Goal: Task Accomplishment & Management: Manage account settings

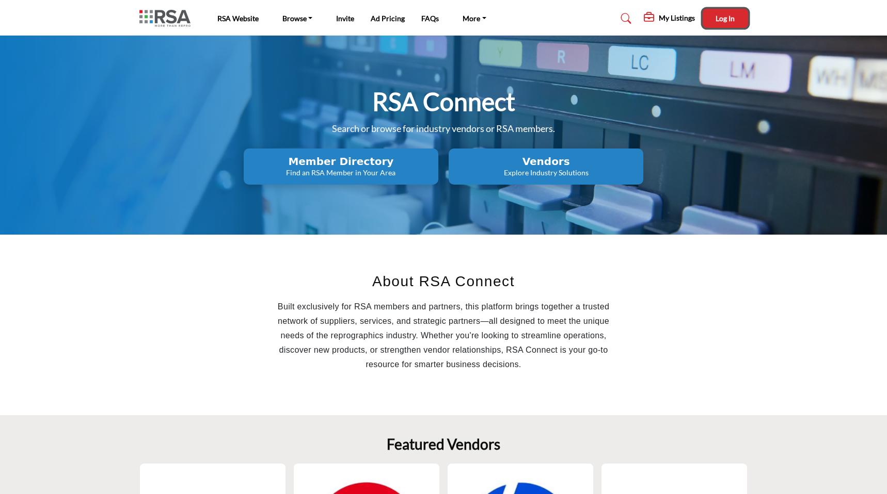
click at [722, 19] on span "Log In" at bounding box center [724, 18] width 19 height 9
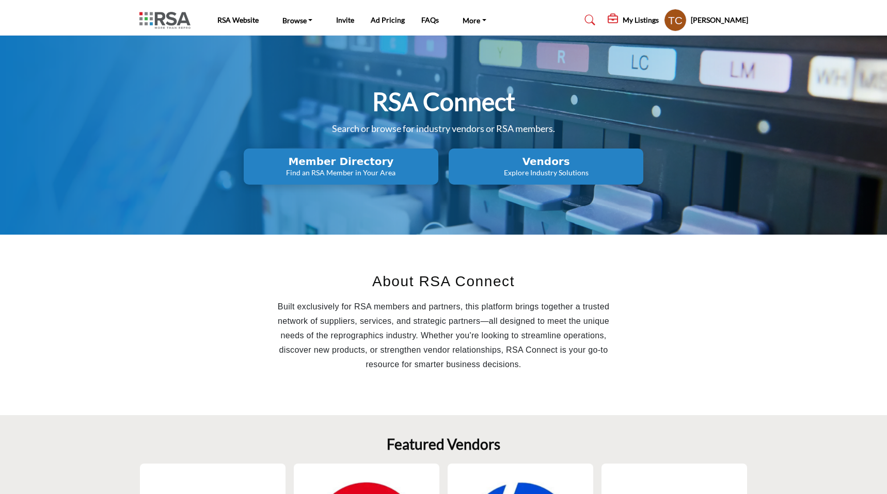
click at [686, 24] on profile-featured-9d57d186-dcdc-4fd1-8698-ebbedcf867ab "Show hide supplier dropdown" at bounding box center [675, 20] width 23 height 23
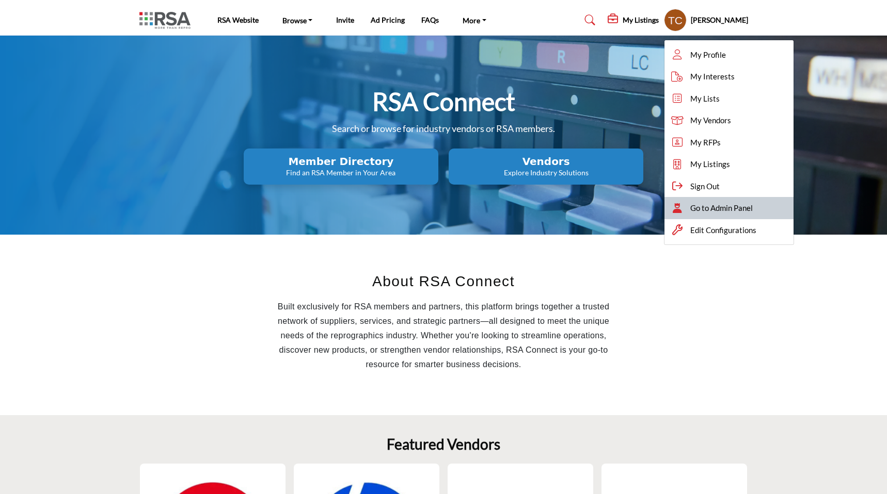
click at [694, 214] on div "Go to Admin Panel" at bounding box center [728, 208] width 129 height 22
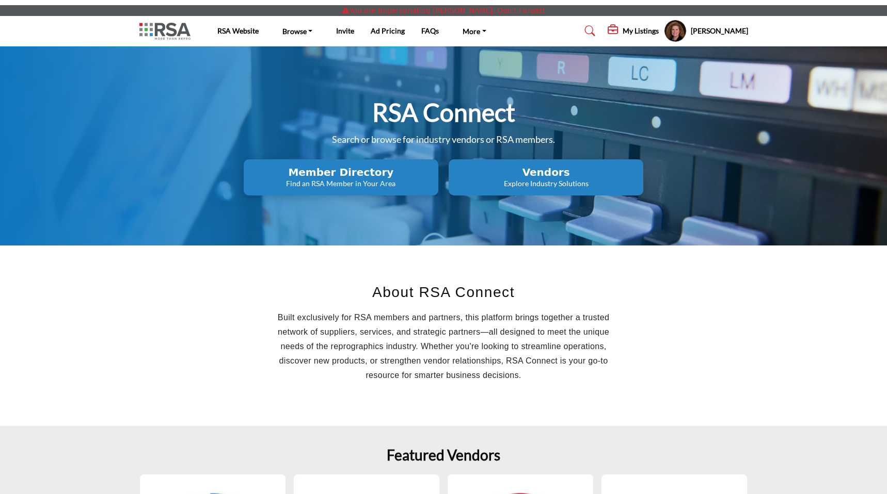
click at [664, 30] on profile-featured-61b70f58-949d-4770-9b11-c93f5910a646 "Show hide supplier dropdown" at bounding box center [675, 31] width 23 height 23
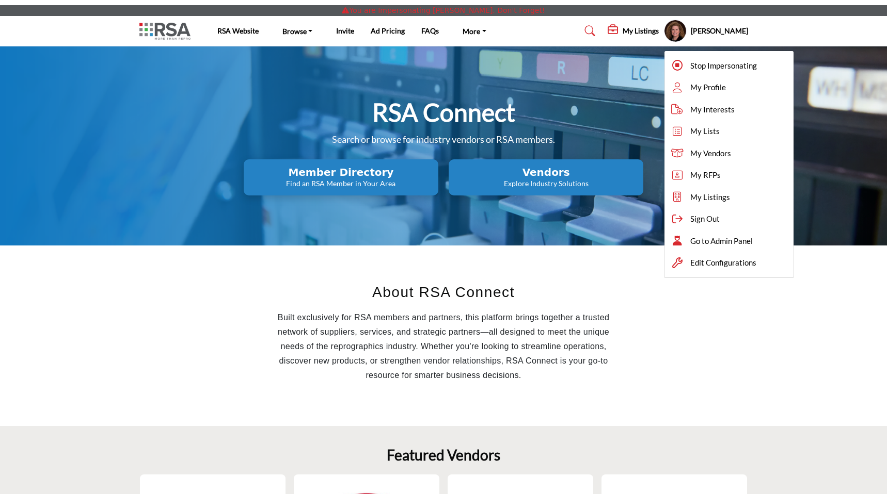
click at [622, 26] on h5 "My Listings" at bounding box center [640, 30] width 36 height 9
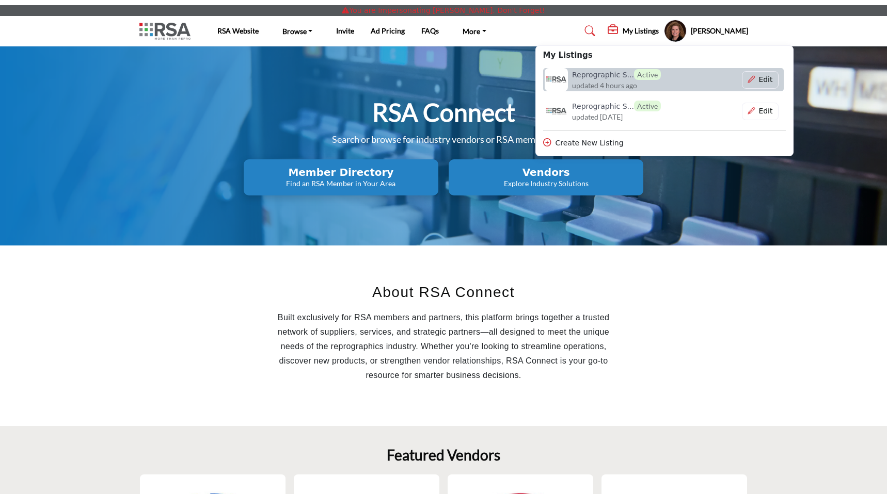
click at [653, 78] on link "Reprographic S... Active updated 4 hours ago" at bounding box center [613, 79] width 141 height 23
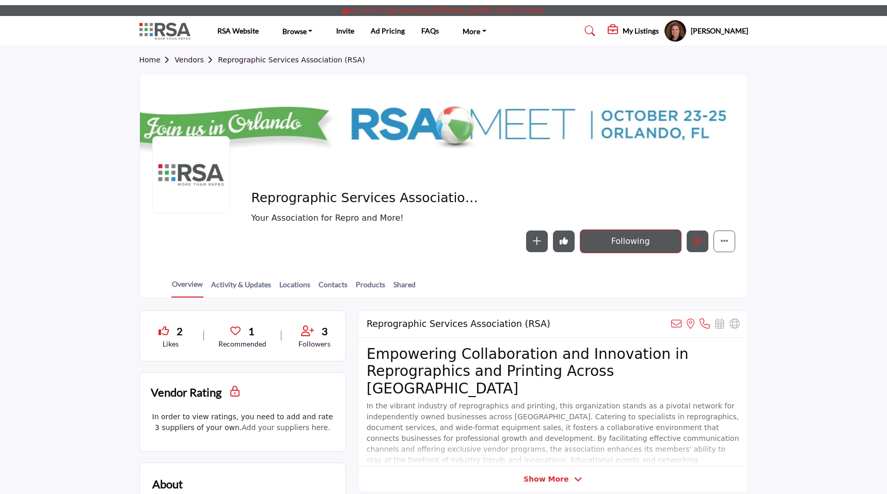
click at [689, 237] on button "Edit company" at bounding box center [697, 242] width 22 height 22
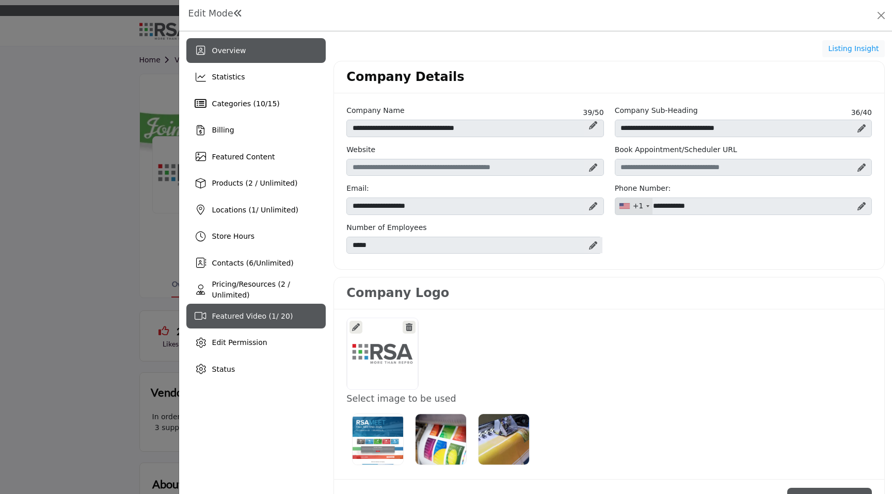
click at [247, 319] on span "Featured Video ( 1 / 20)" at bounding box center [252, 316] width 81 height 8
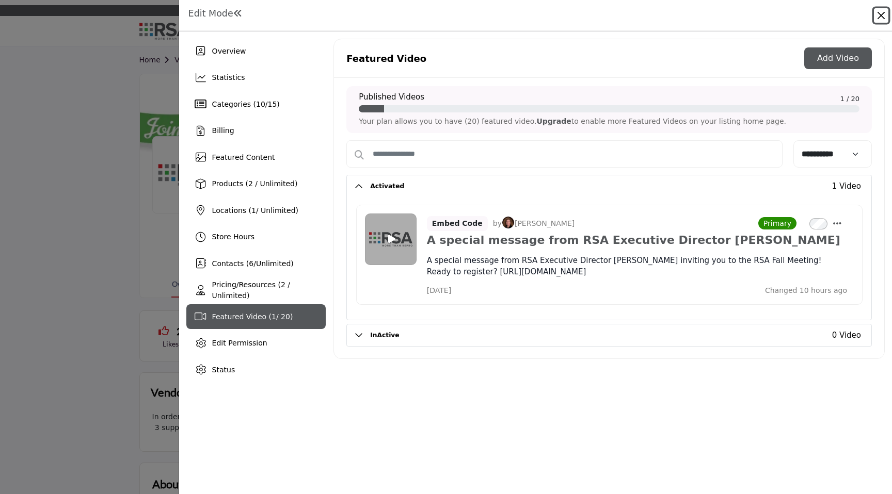
click at [883, 12] on button "Close" at bounding box center [881, 15] width 14 height 14
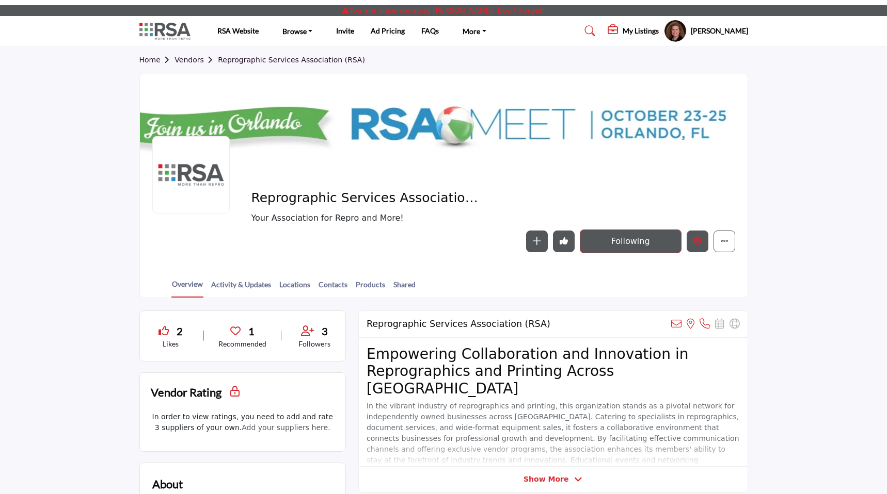
click at [698, 239] on icon "Edit company" at bounding box center [697, 241] width 8 height 8
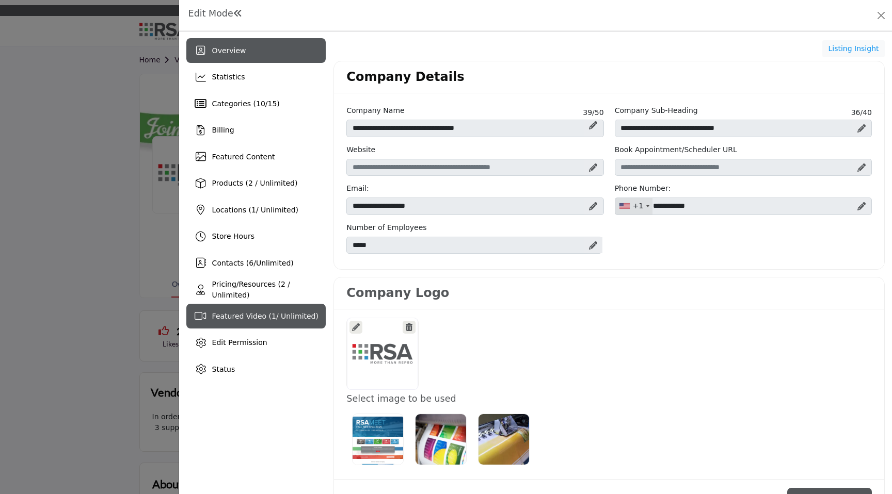
click at [303, 309] on div "Featured Video ( 1 / Unlimited)" at bounding box center [256, 316] width 140 height 25
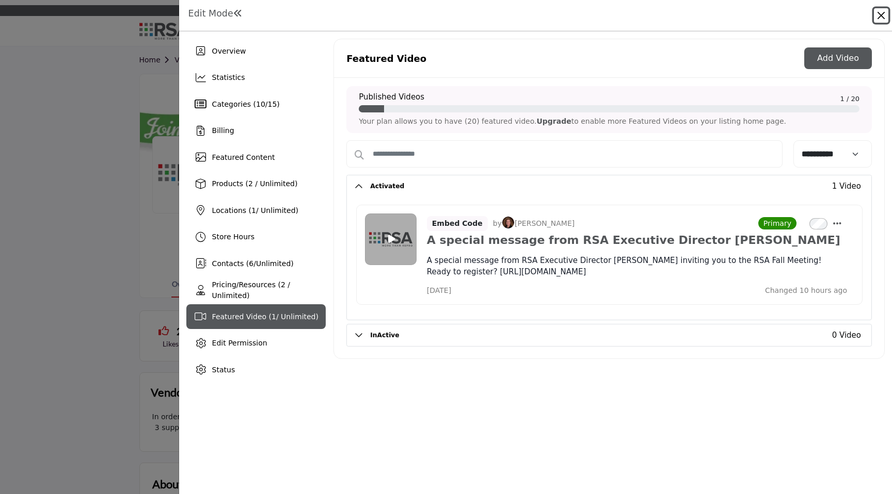
click at [878, 14] on button "Close" at bounding box center [881, 15] width 14 height 14
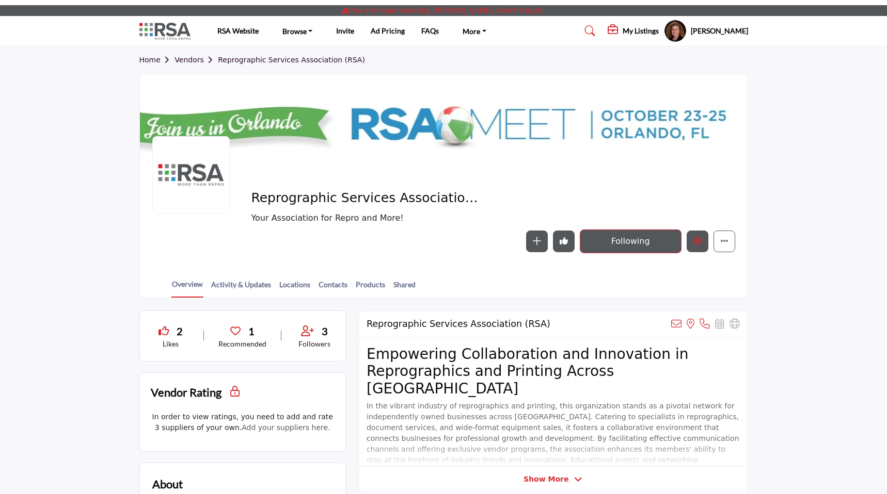
click at [695, 247] on button "Edit company" at bounding box center [697, 242] width 22 height 22
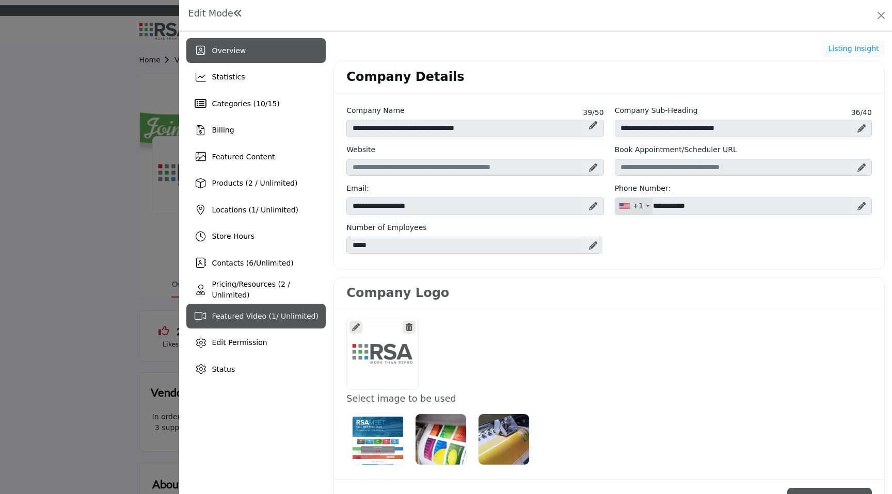
click at [300, 312] on div "Featured Video ( 1 / Unlimited)" at bounding box center [265, 316] width 106 height 11
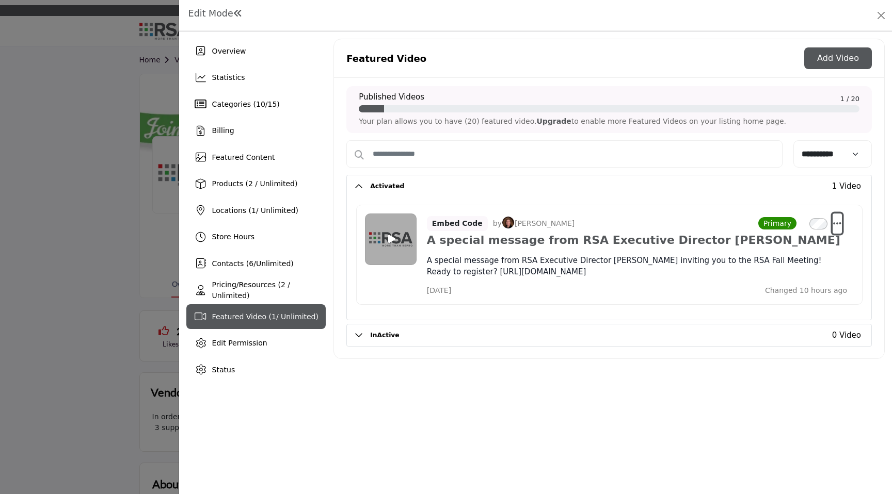
click at [837, 220] on icon "Select Dropdown Options" at bounding box center [837, 223] width 8 height 9
click at [672, 211] on div "Embed Code by [PERSON_NAME] Primary [DATE] Changed 10 hours ago" at bounding box center [609, 255] width 506 height 100
click at [880, 14] on button "Close" at bounding box center [881, 15] width 14 height 14
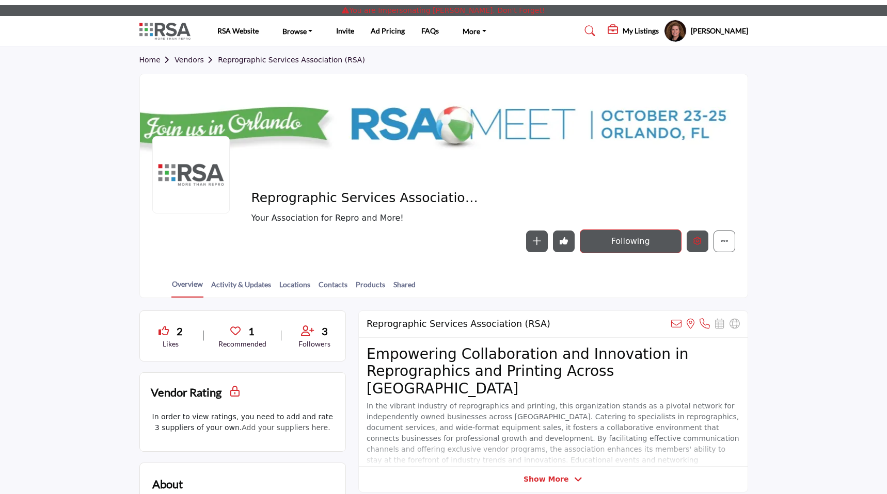
click at [702, 237] on button "Edit company" at bounding box center [697, 242] width 22 height 22
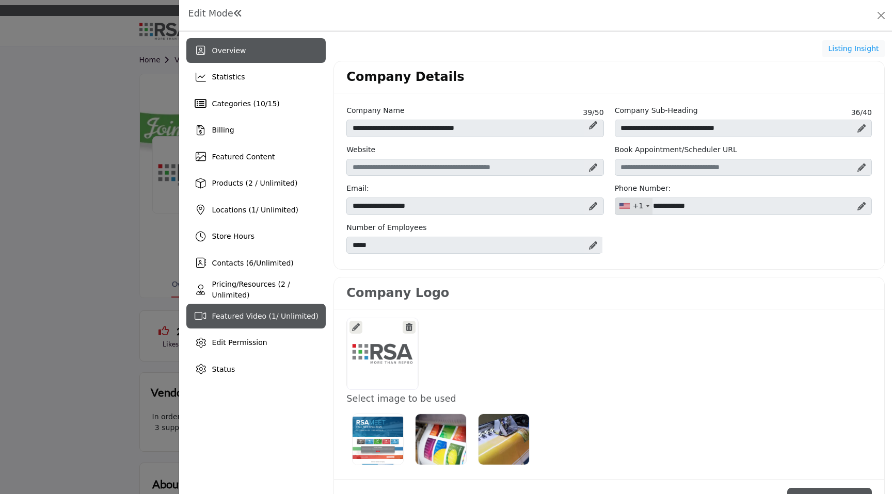
click at [306, 317] on span "Featured Video ( 1 / Unlimited)" at bounding box center [265, 316] width 106 height 8
